Goal: Task Accomplishment & Management: Complete application form

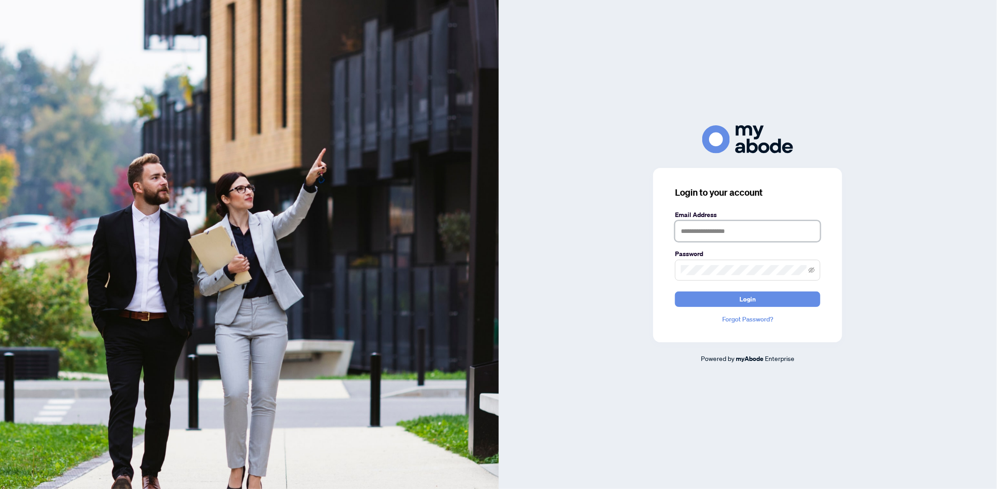
click at [744, 227] on input "text" at bounding box center [747, 231] width 145 height 21
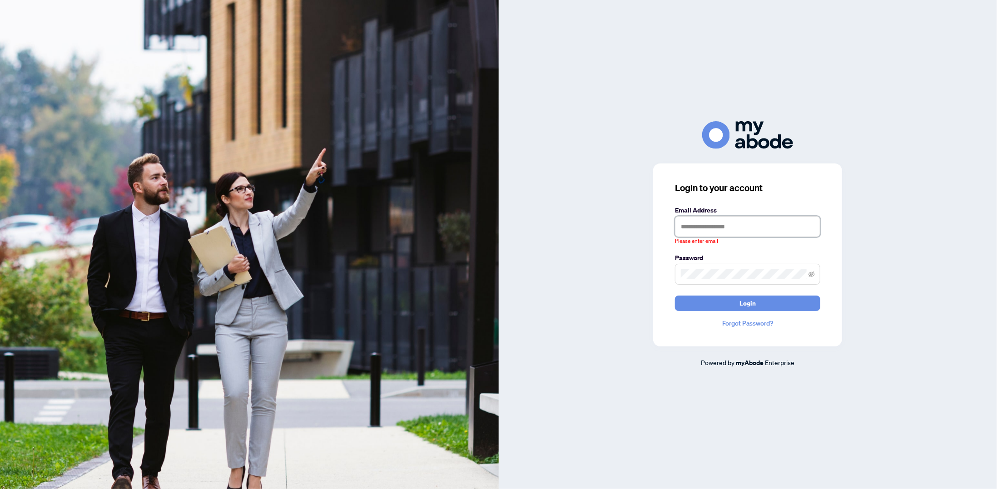
type input "**********"
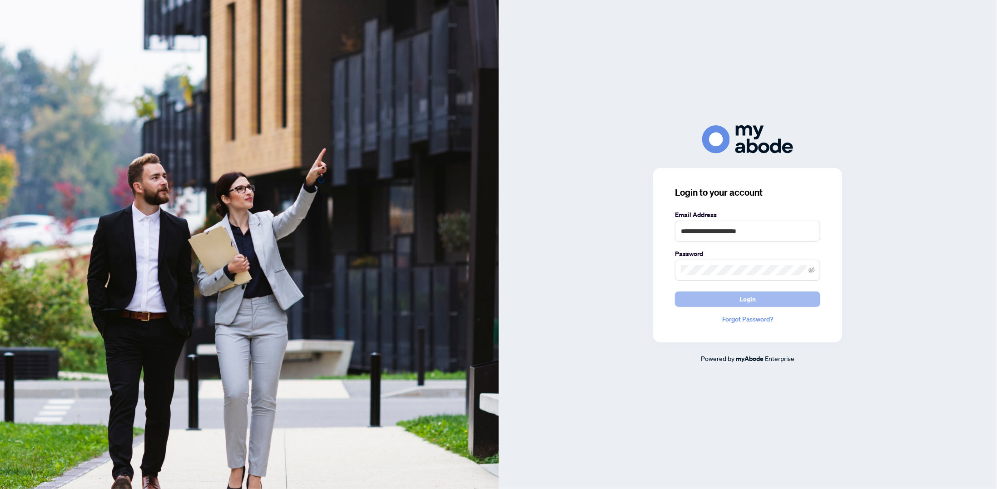
click at [805, 298] on button "Login" at bounding box center [747, 299] width 145 height 15
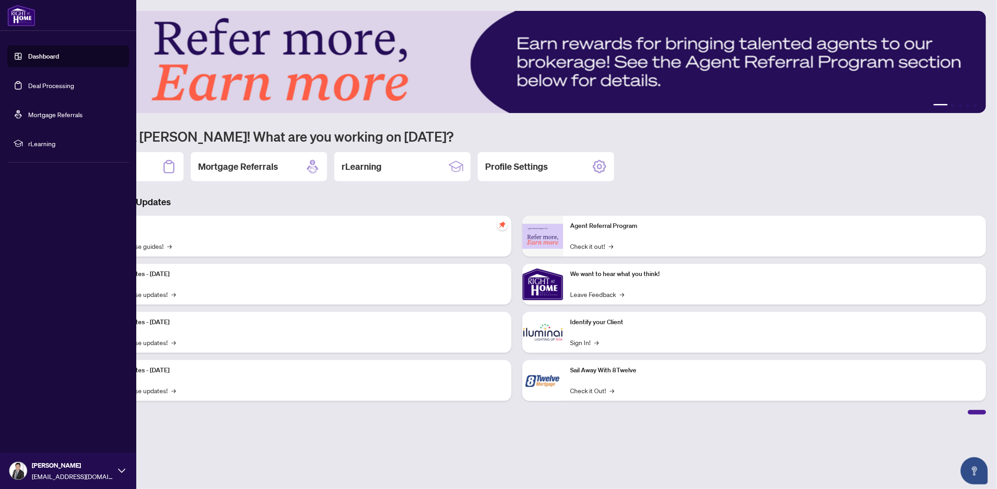
click at [38, 84] on link "Deal Processing" at bounding box center [51, 85] width 46 height 8
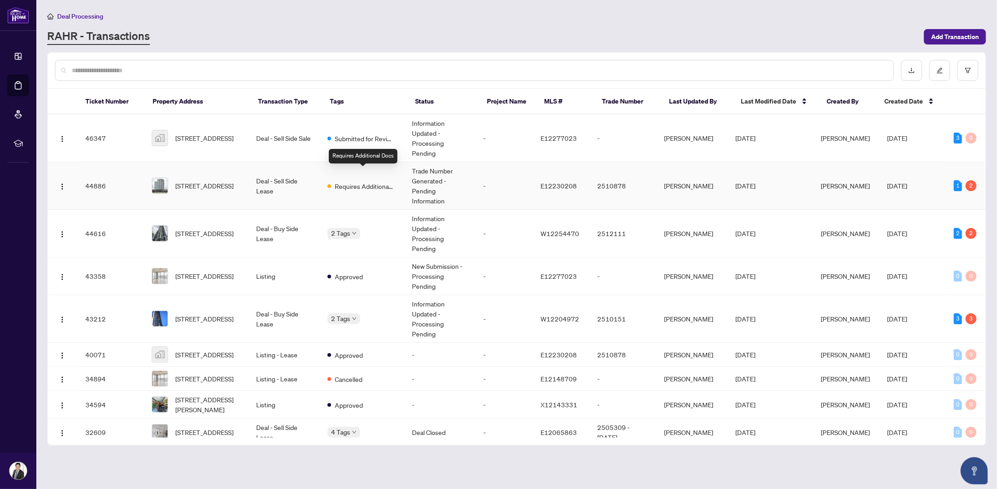
click at [378, 181] on span "Requires Additional Docs" at bounding box center [364, 186] width 59 height 10
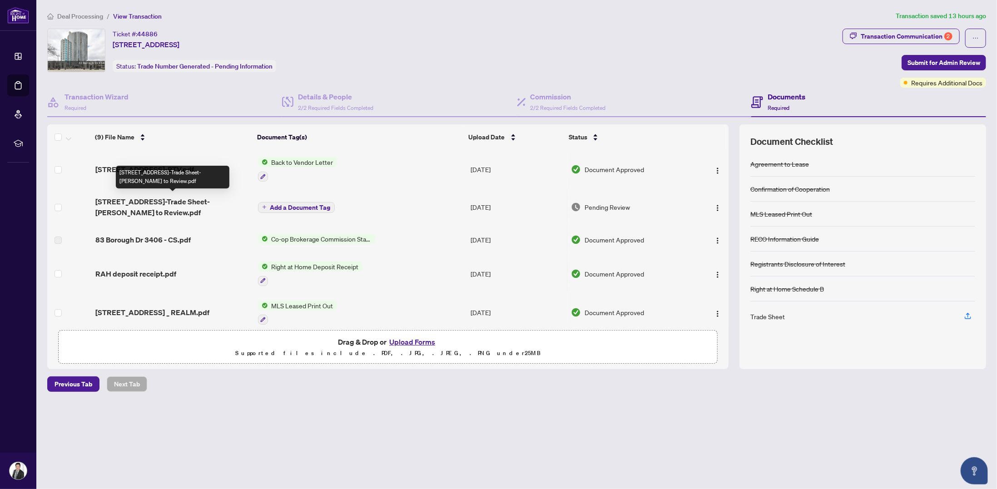
click at [213, 204] on span "[STREET_ADDRESS]-Trade Sheet-[PERSON_NAME] to Review.pdf" at bounding box center [172, 207] width 155 height 22
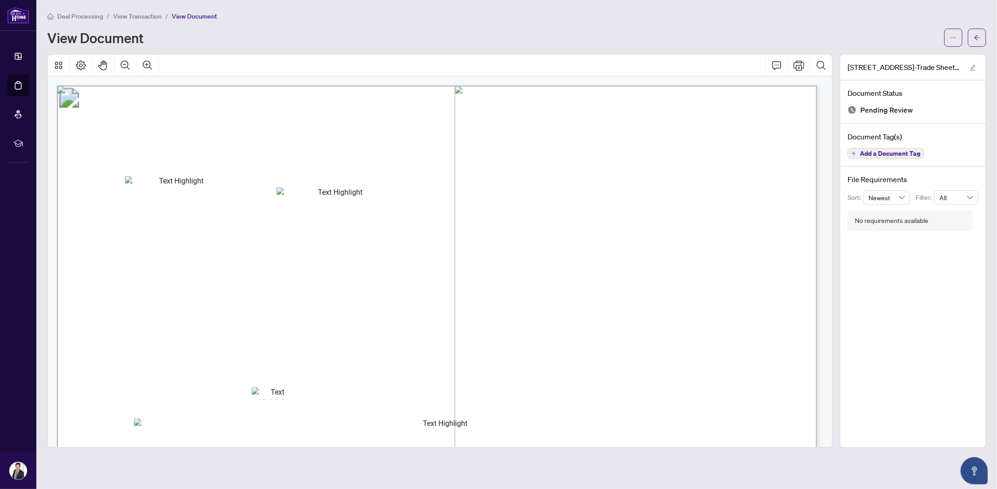
click at [431, 173] on span "Status: Open" at bounding box center [400, 169] width 61 height 13
click at [798, 66] on icon "Print" at bounding box center [799, 65] width 11 height 11
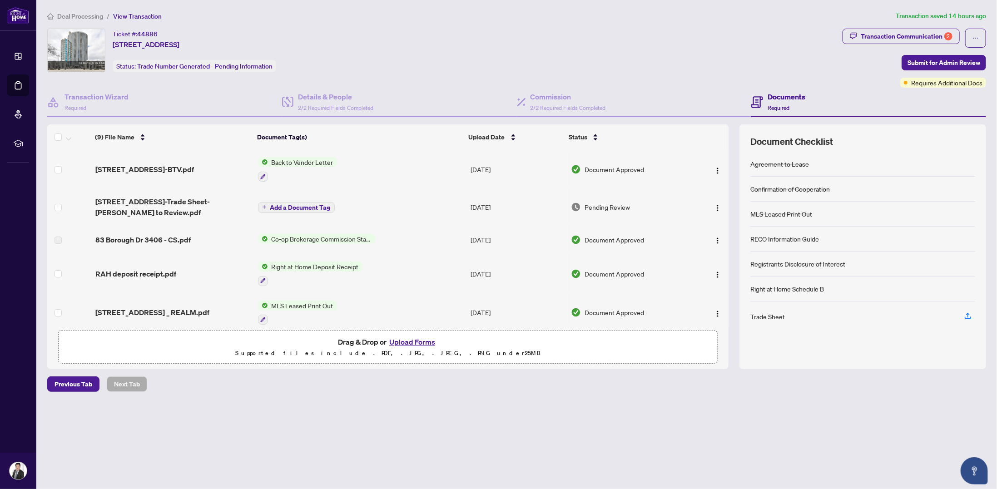
click at [772, 315] on div "Trade Sheet" at bounding box center [768, 317] width 35 height 10
click at [967, 312] on icon "button" at bounding box center [968, 316] width 8 height 8
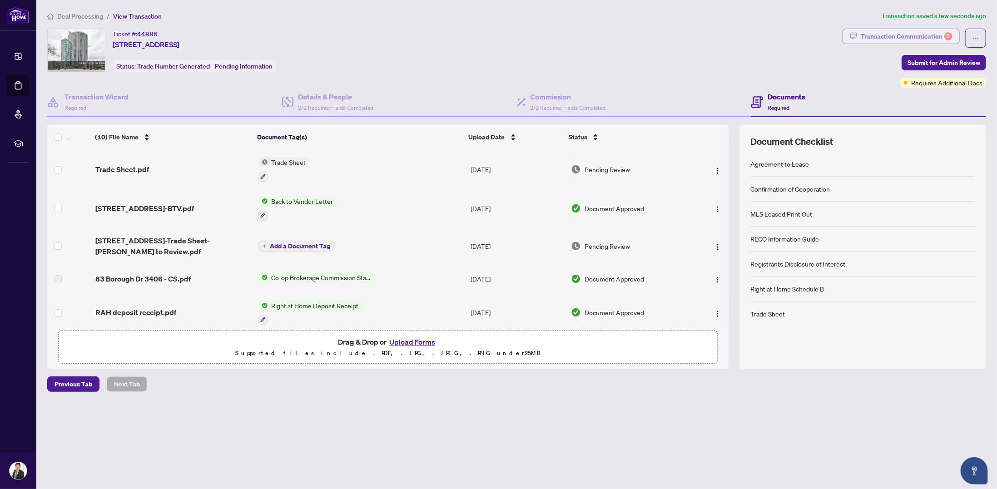
click at [907, 32] on div "Transaction Communication 2" at bounding box center [907, 36] width 92 height 15
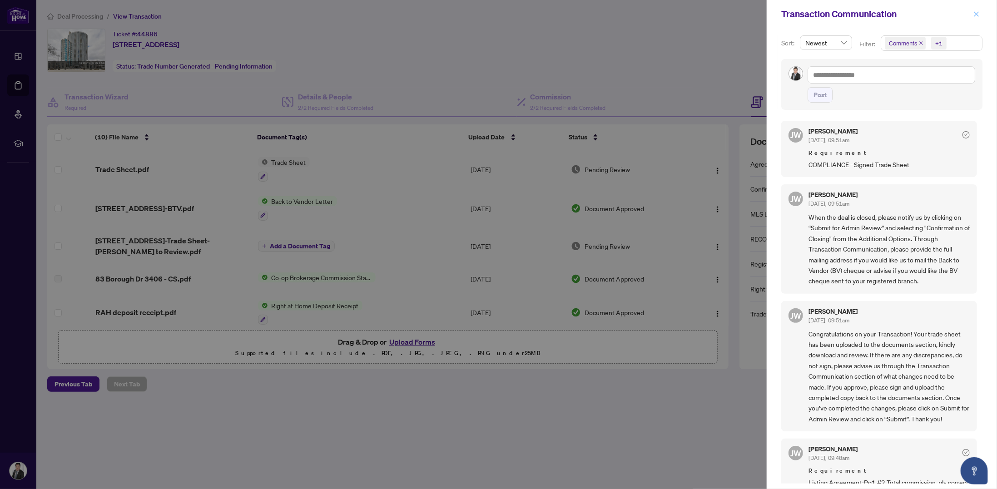
click at [981, 15] on button "button" at bounding box center [977, 14] width 12 height 11
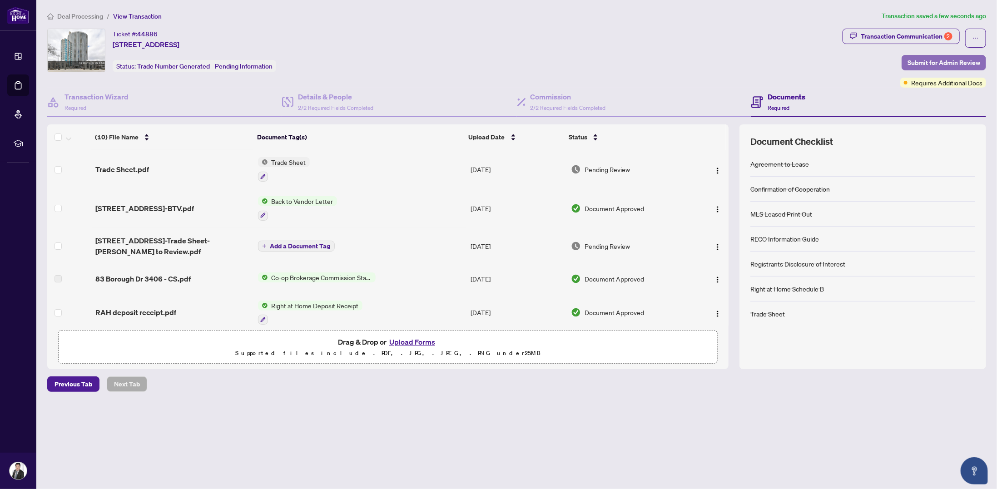
click at [946, 62] on span "Submit for Admin Review" at bounding box center [944, 62] width 73 height 15
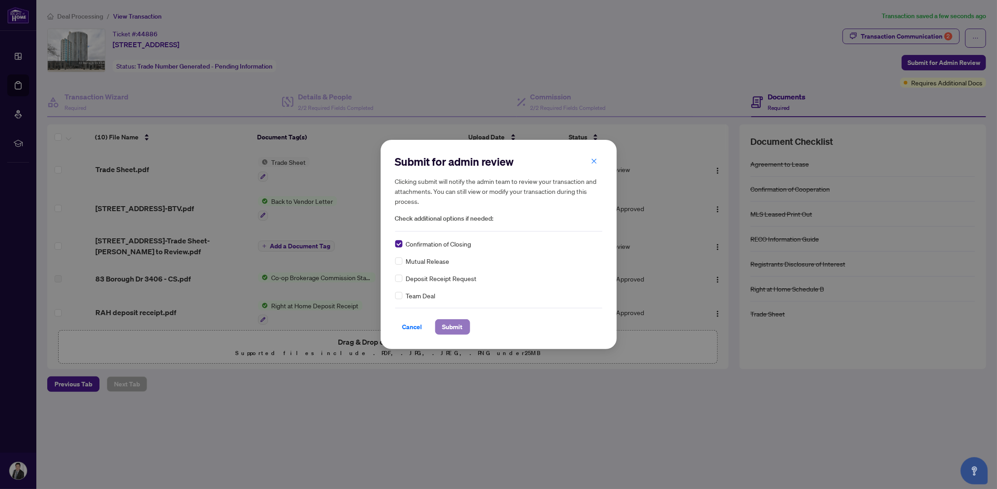
click at [458, 327] on span "Submit" at bounding box center [453, 327] width 20 height 15
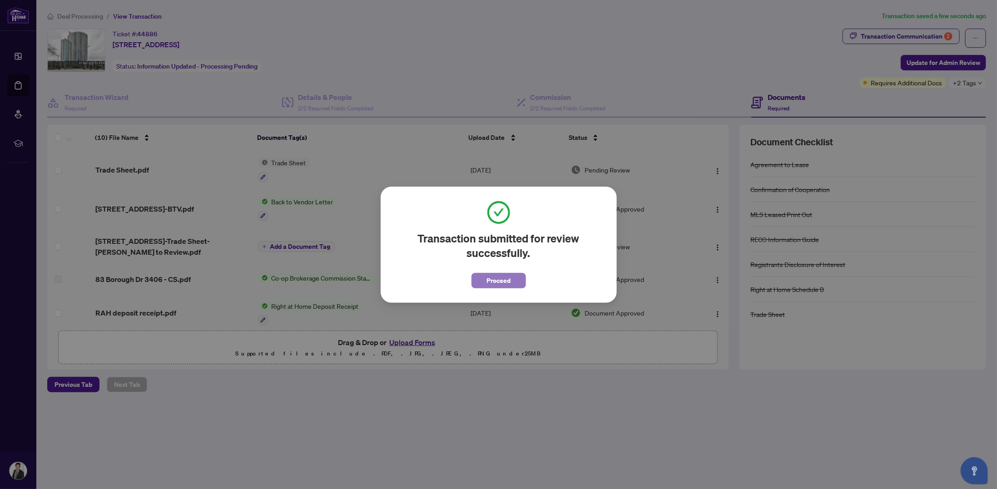
click at [504, 279] on span "Proceed" at bounding box center [499, 281] width 24 height 15
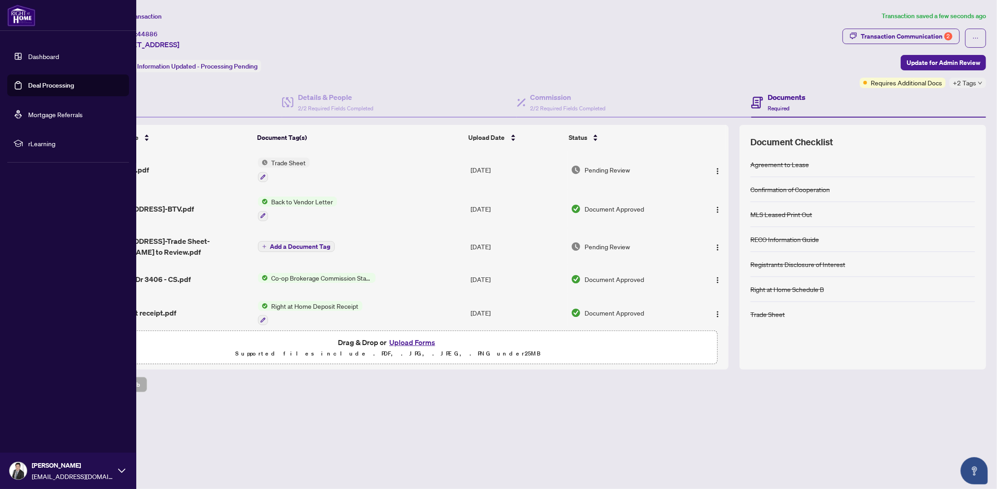
click at [33, 88] on link "Deal Processing" at bounding box center [51, 85] width 46 height 8
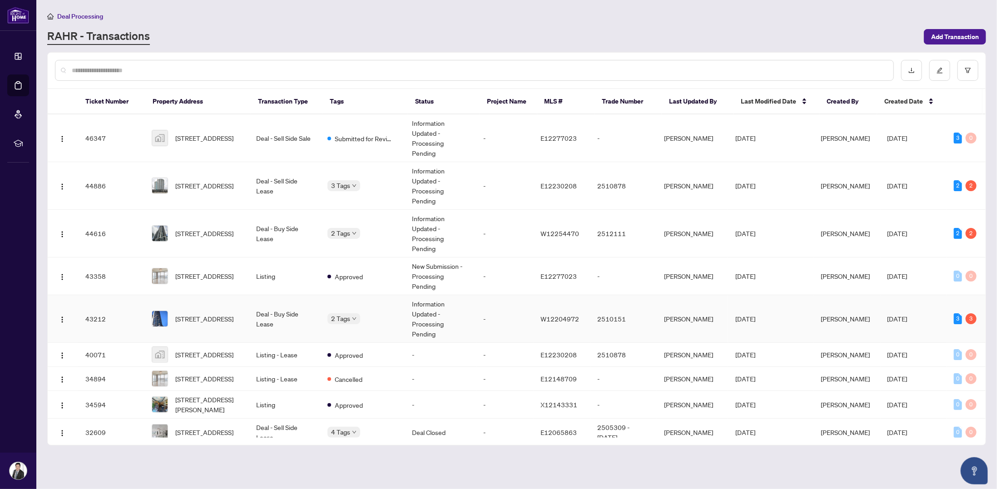
click at [275, 295] on td "Deal - Buy Side Lease" at bounding box center [284, 319] width 71 height 48
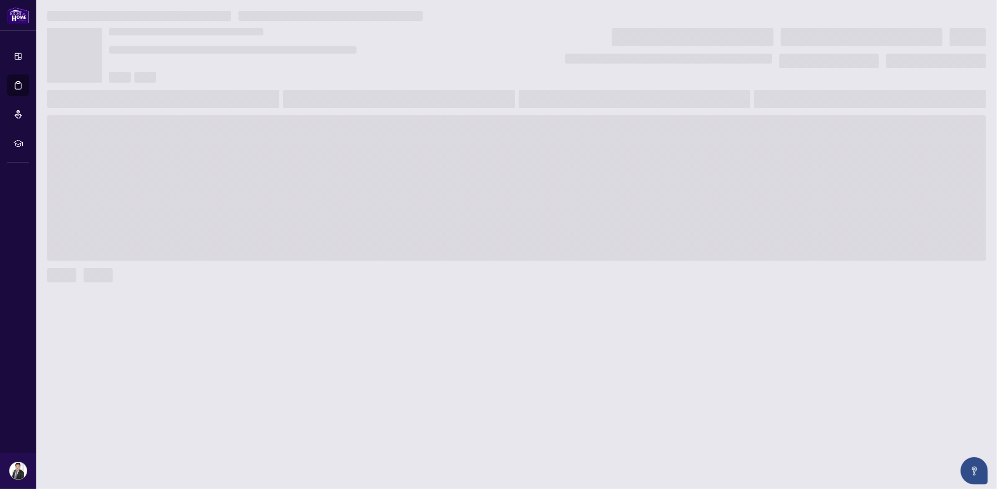
click at [275, 269] on div at bounding box center [516, 275] width 939 height 15
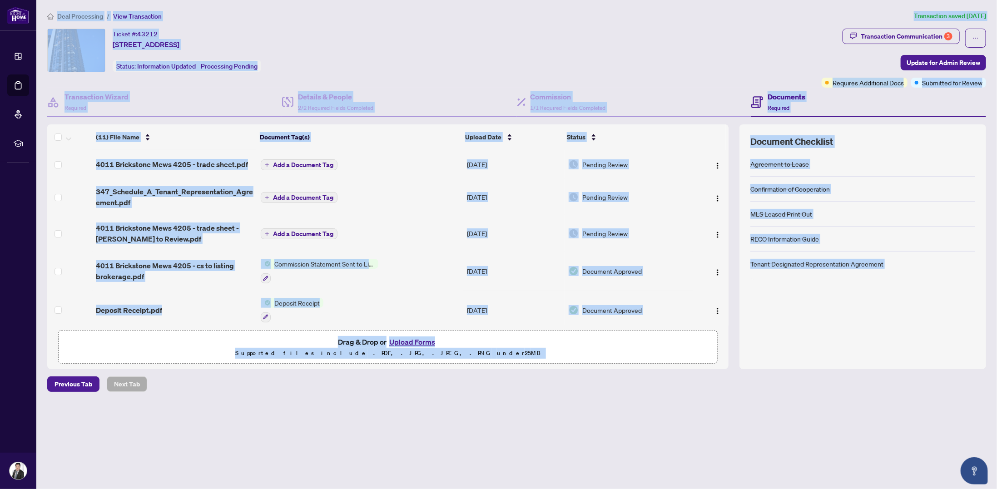
click at [804, 319] on div "Agreement to Lease Confirmation of Cooperation MLS Leased Print Out RECO Inform…" at bounding box center [863, 255] width 225 height 207
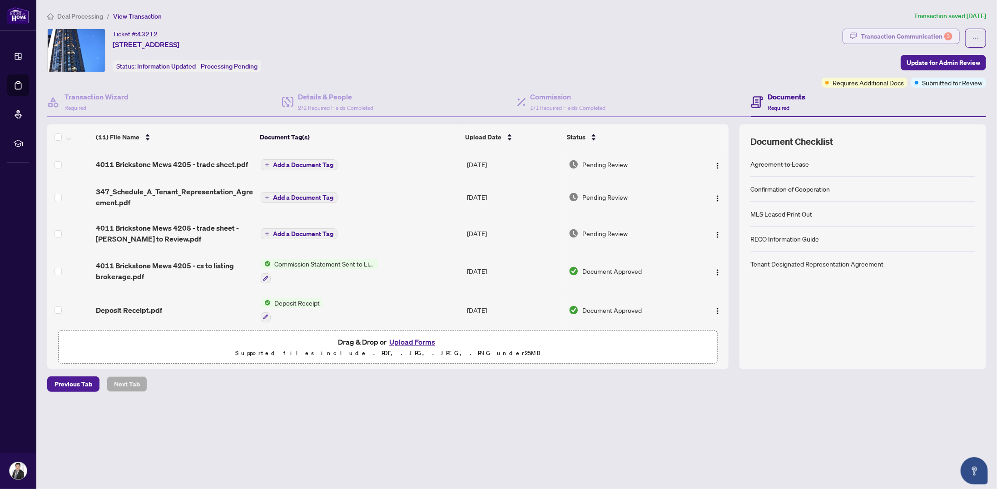
click at [925, 39] on div "Transaction Communication 3" at bounding box center [907, 36] width 92 height 15
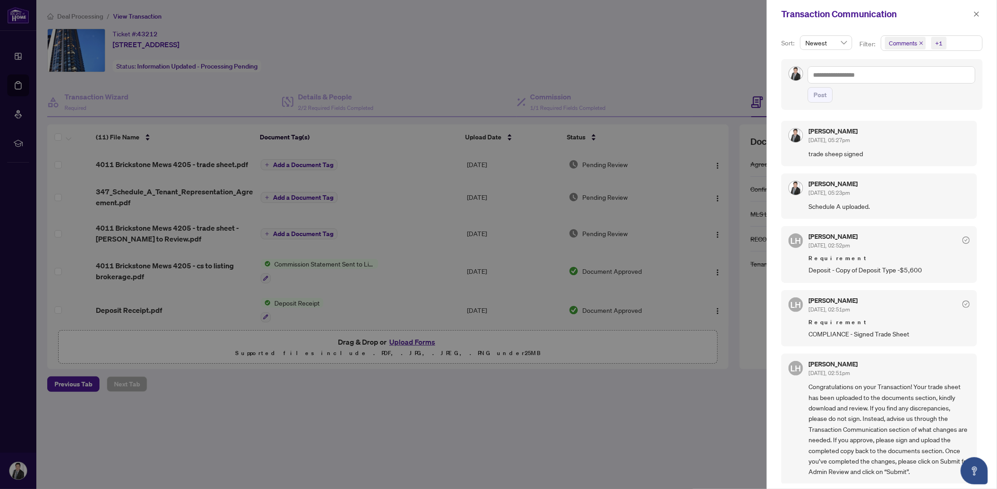
click at [727, 395] on div at bounding box center [498, 244] width 997 height 489
click at [974, 15] on icon "close" at bounding box center [977, 14] width 6 height 6
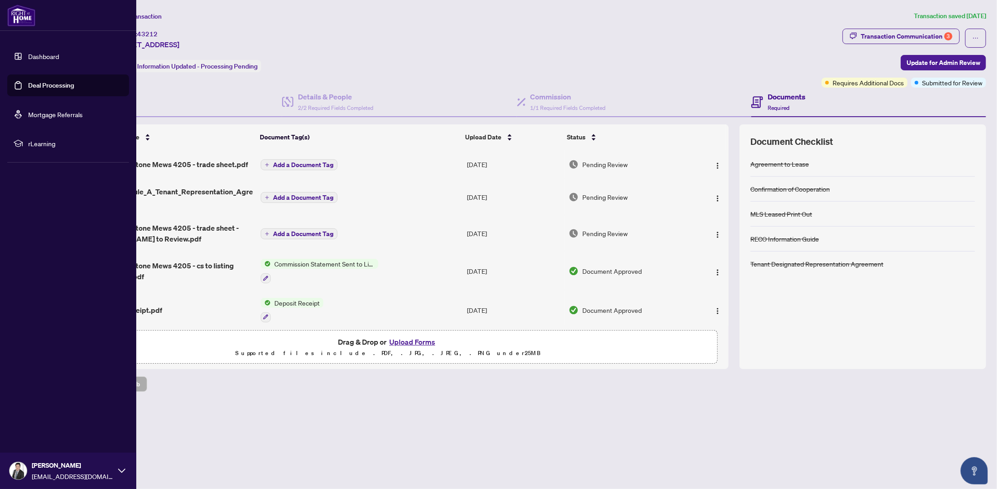
click at [64, 88] on link "Deal Processing" at bounding box center [51, 85] width 46 height 8
